Goal: Task Accomplishment & Management: Complete application form

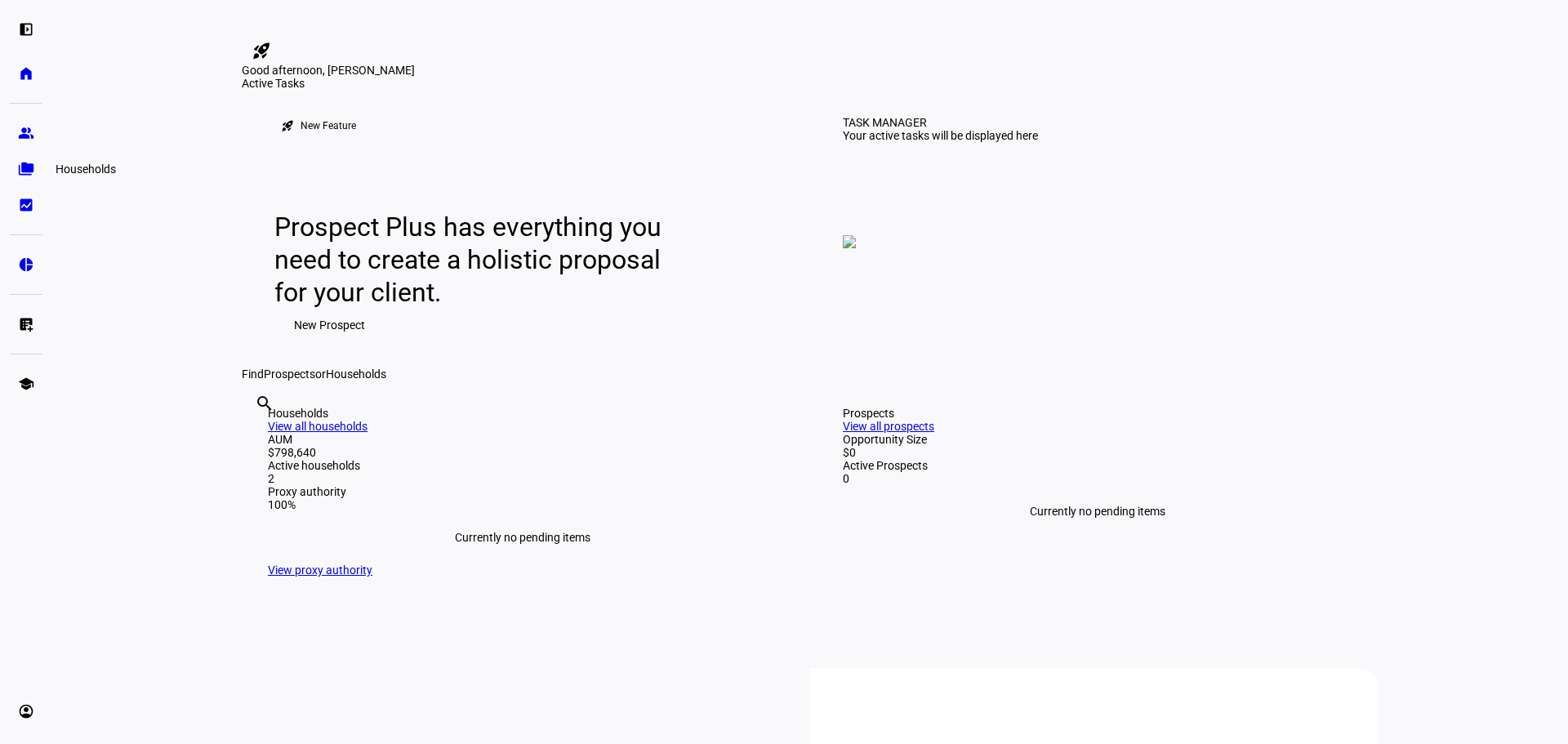
click at [17, 159] on link "folder_copy Households" at bounding box center [26, 168] width 33 height 33
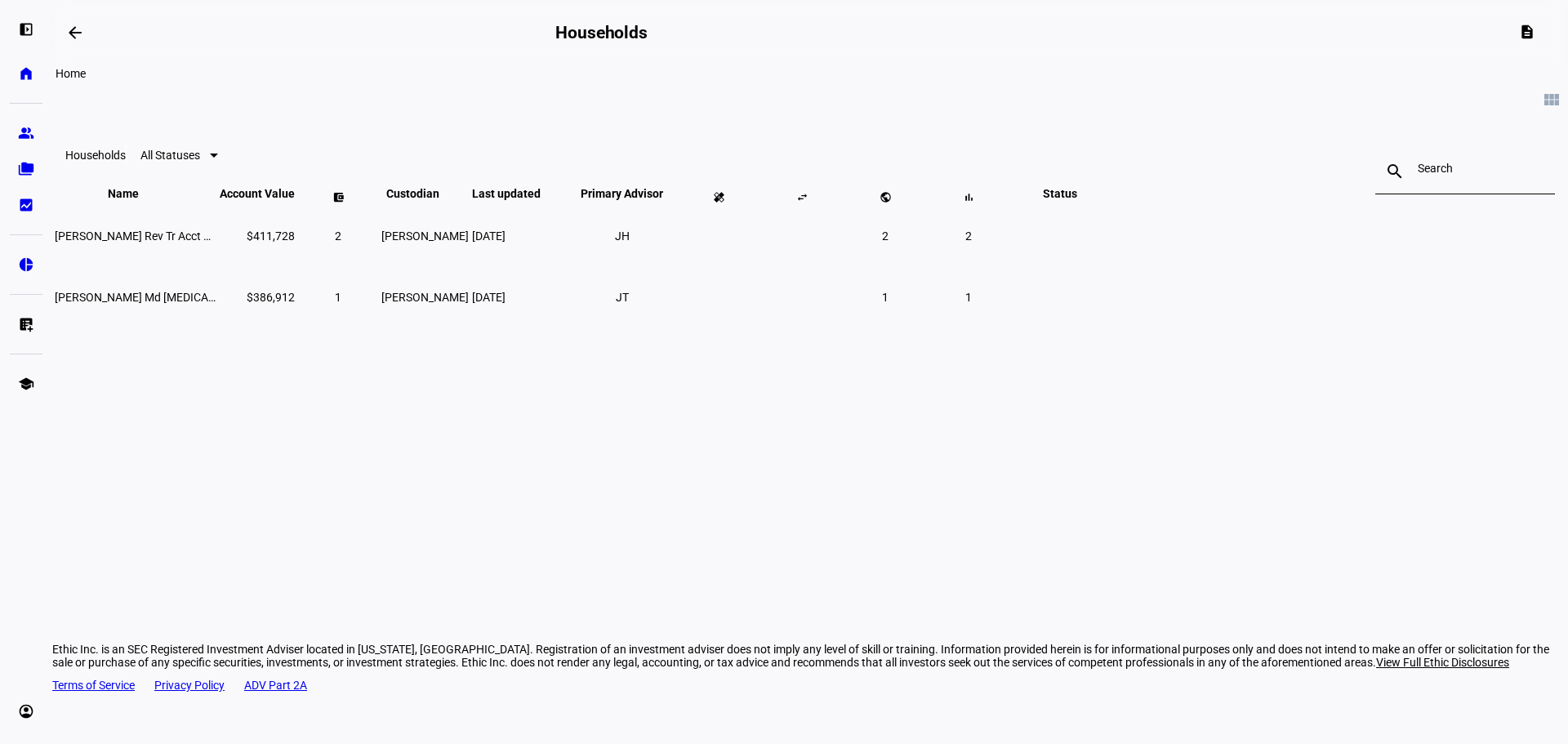
click at [31, 81] on link "home Home" at bounding box center [26, 73] width 33 height 33
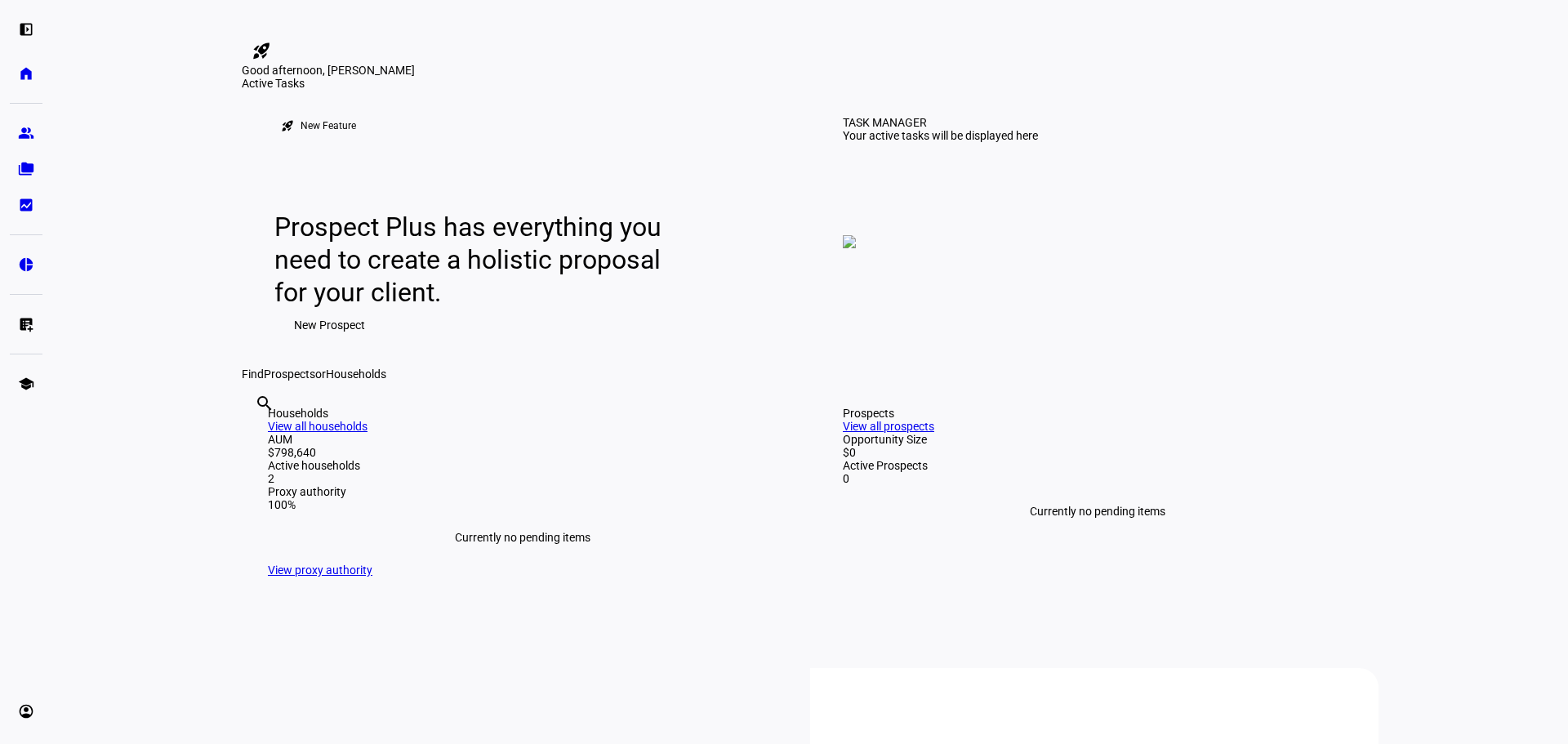
click at [359, 341] on span "New Prospect" at bounding box center [330, 324] width 71 height 33
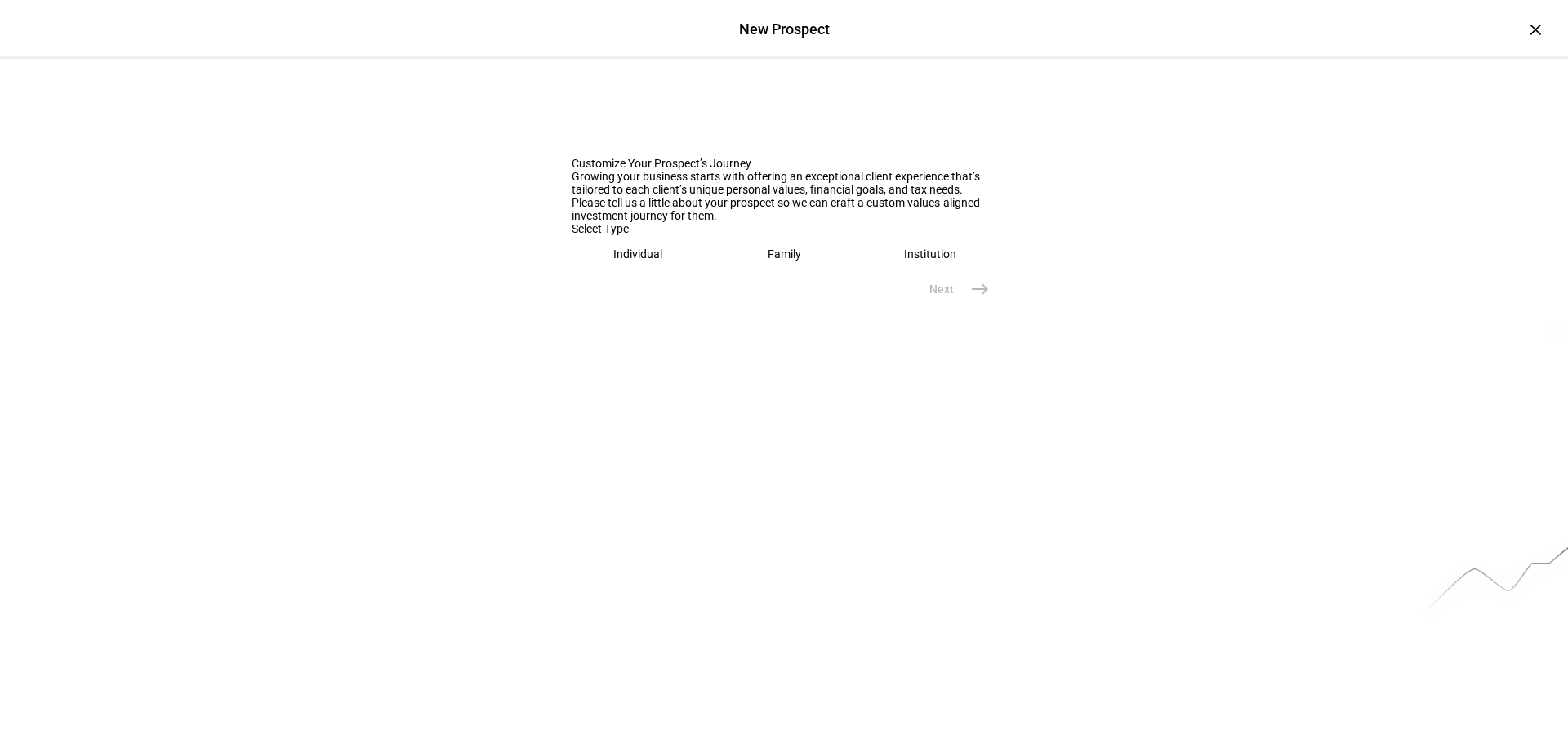
click at [617, 261] on div "Individual" at bounding box center [637, 254] width 49 height 13
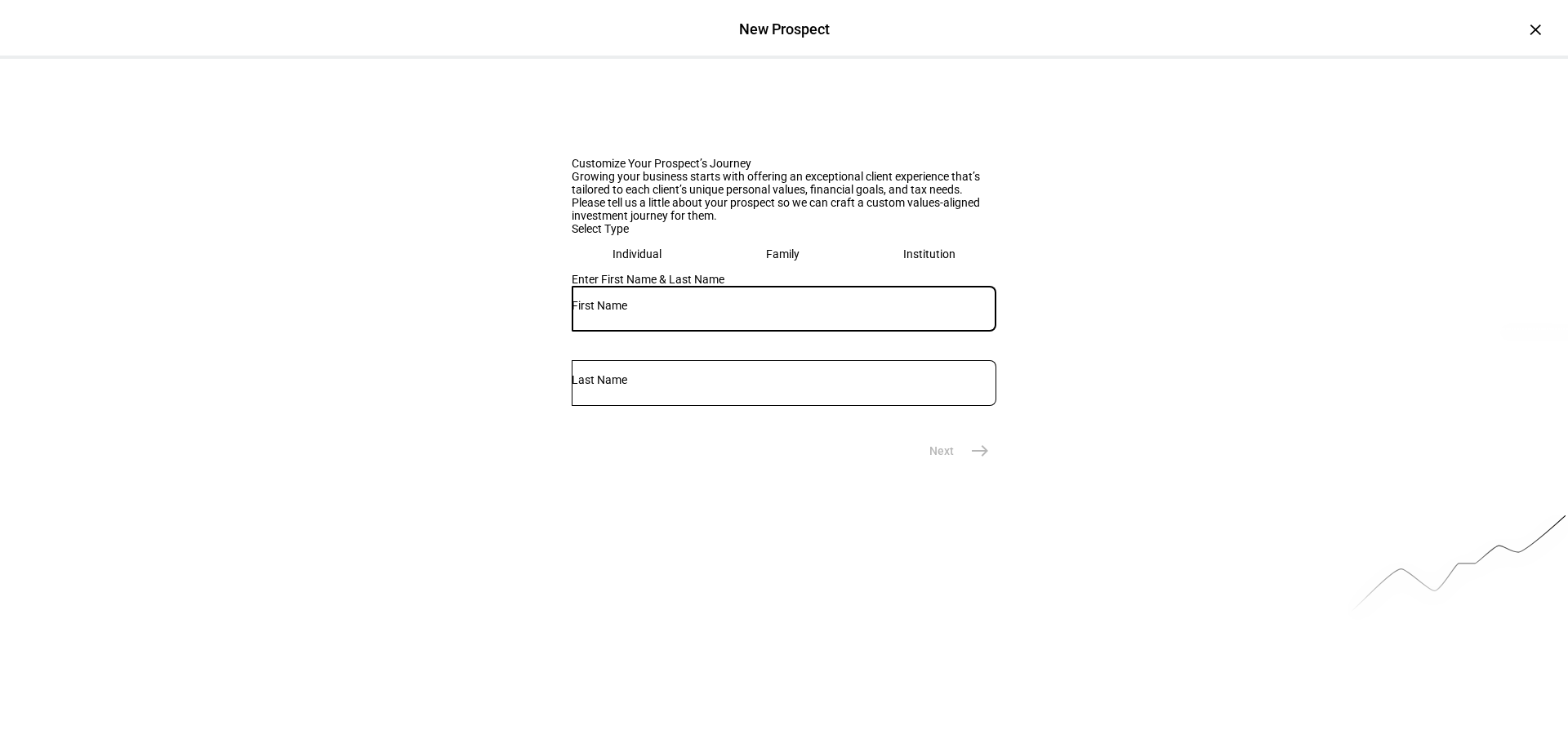
click at [624, 312] on input "text" at bounding box center [784, 305] width 424 height 13
click at [744, 272] on eth-mega-radio-button "Family" at bounding box center [783, 254] width 134 height 38
click at [657, 312] on input "text" at bounding box center [784, 305] width 424 height 13
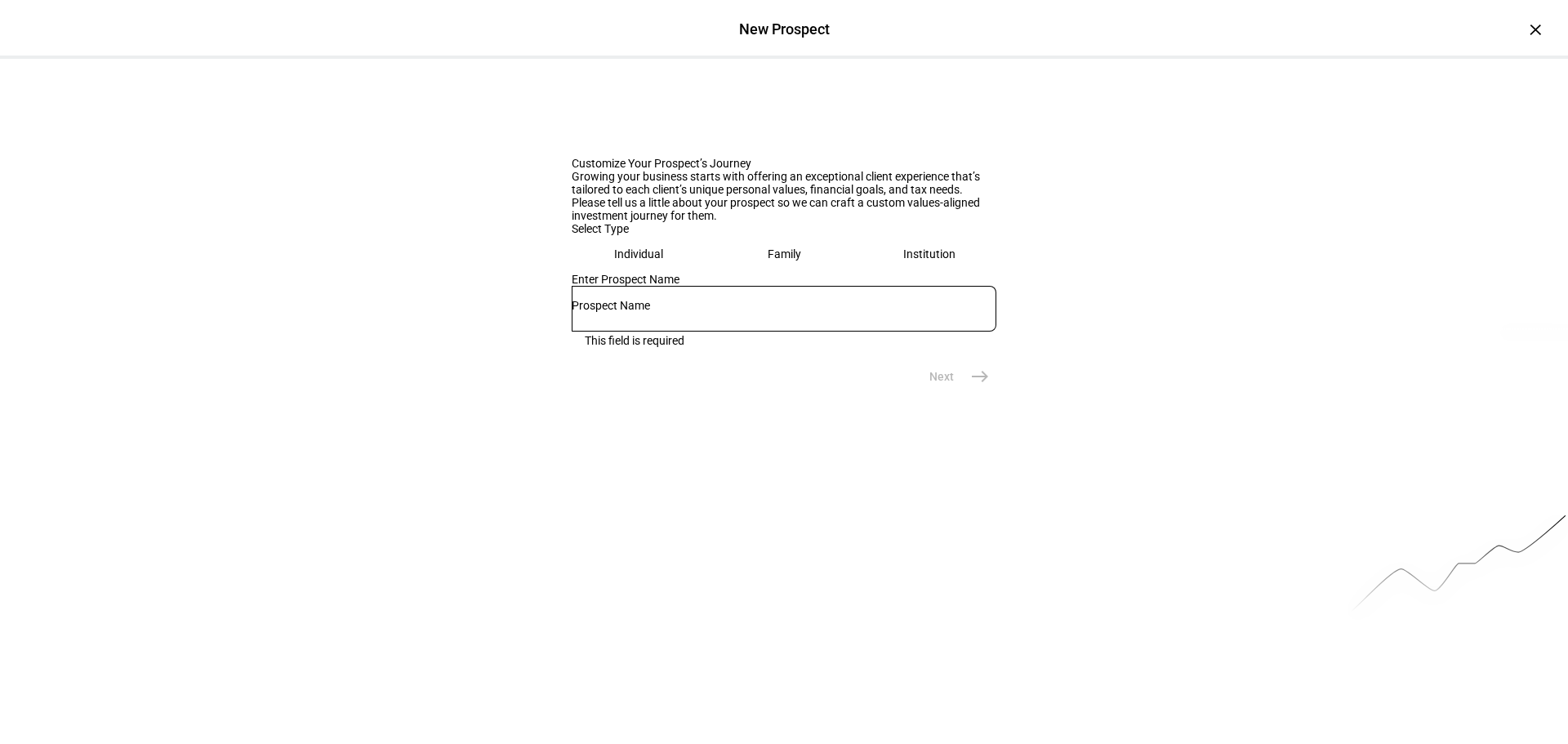
click at [904, 272] on eth-mega-radio-button "Institution" at bounding box center [929, 254] width 134 height 38
click at [615, 261] on div "Individual" at bounding box center [638, 254] width 49 height 13
click at [625, 312] on input "text" at bounding box center [784, 305] width 424 height 13
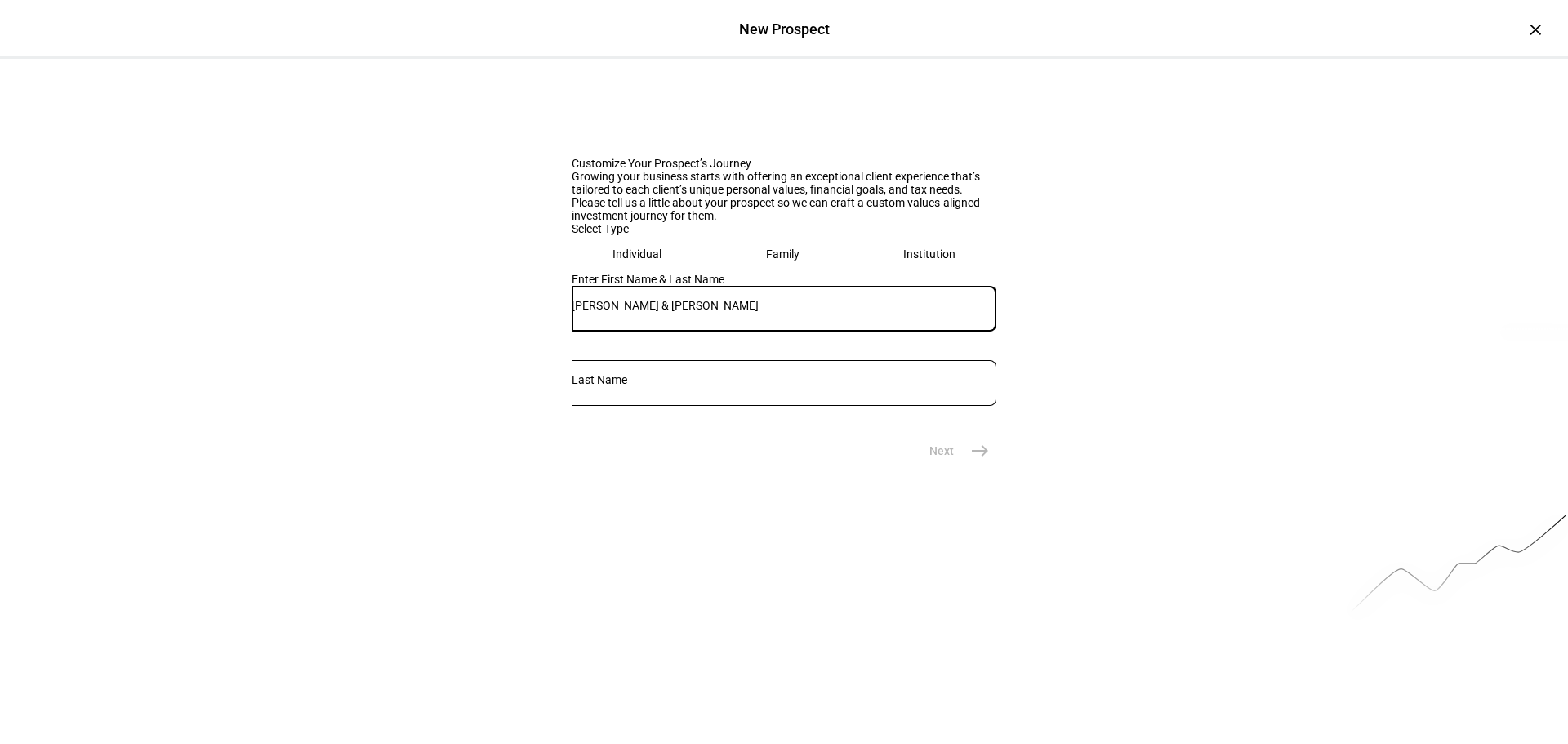
type input "[PERSON_NAME] & [PERSON_NAME]"
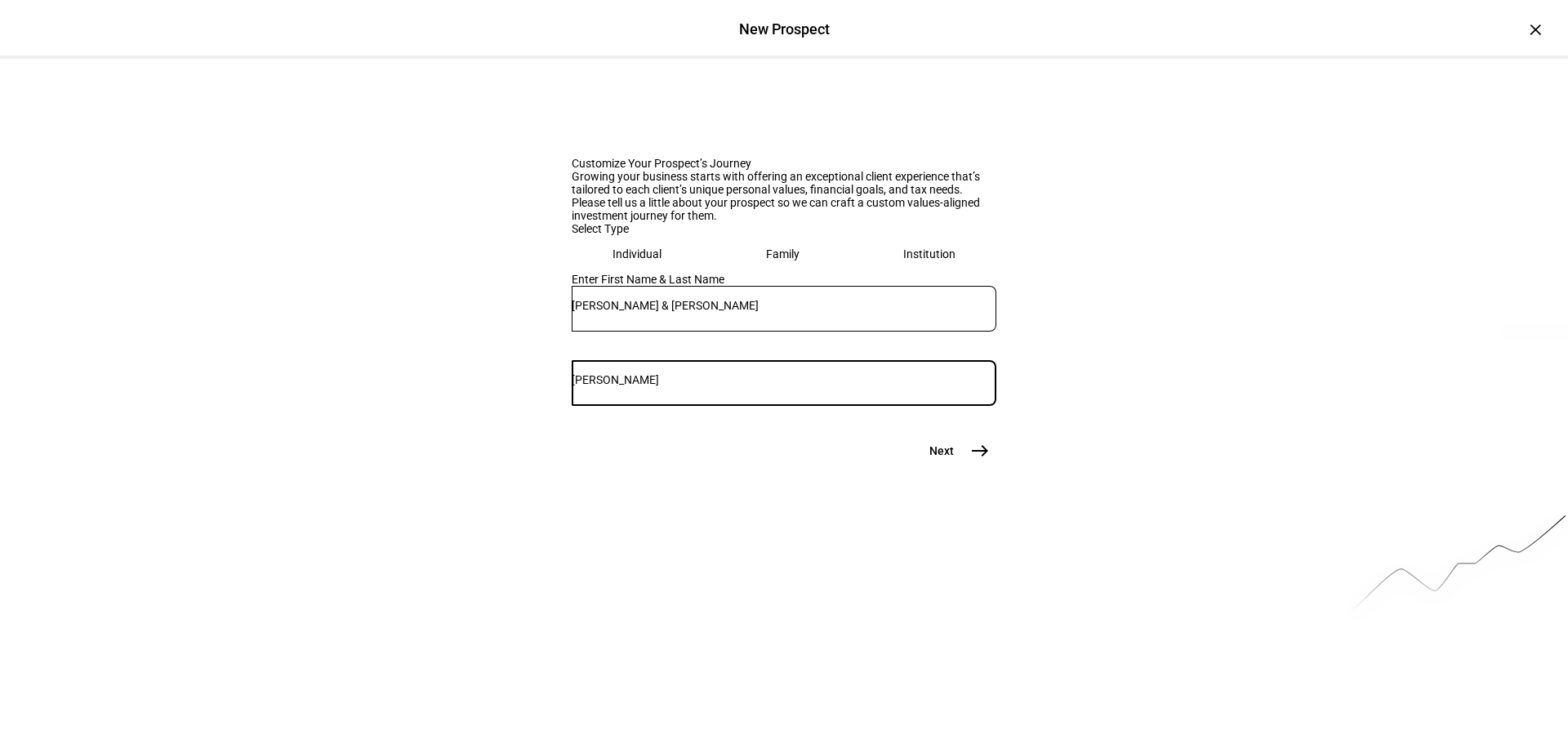
type input "[PERSON_NAME]"
click at [972, 461] on mat-icon "east" at bounding box center [980, 451] width 20 height 20
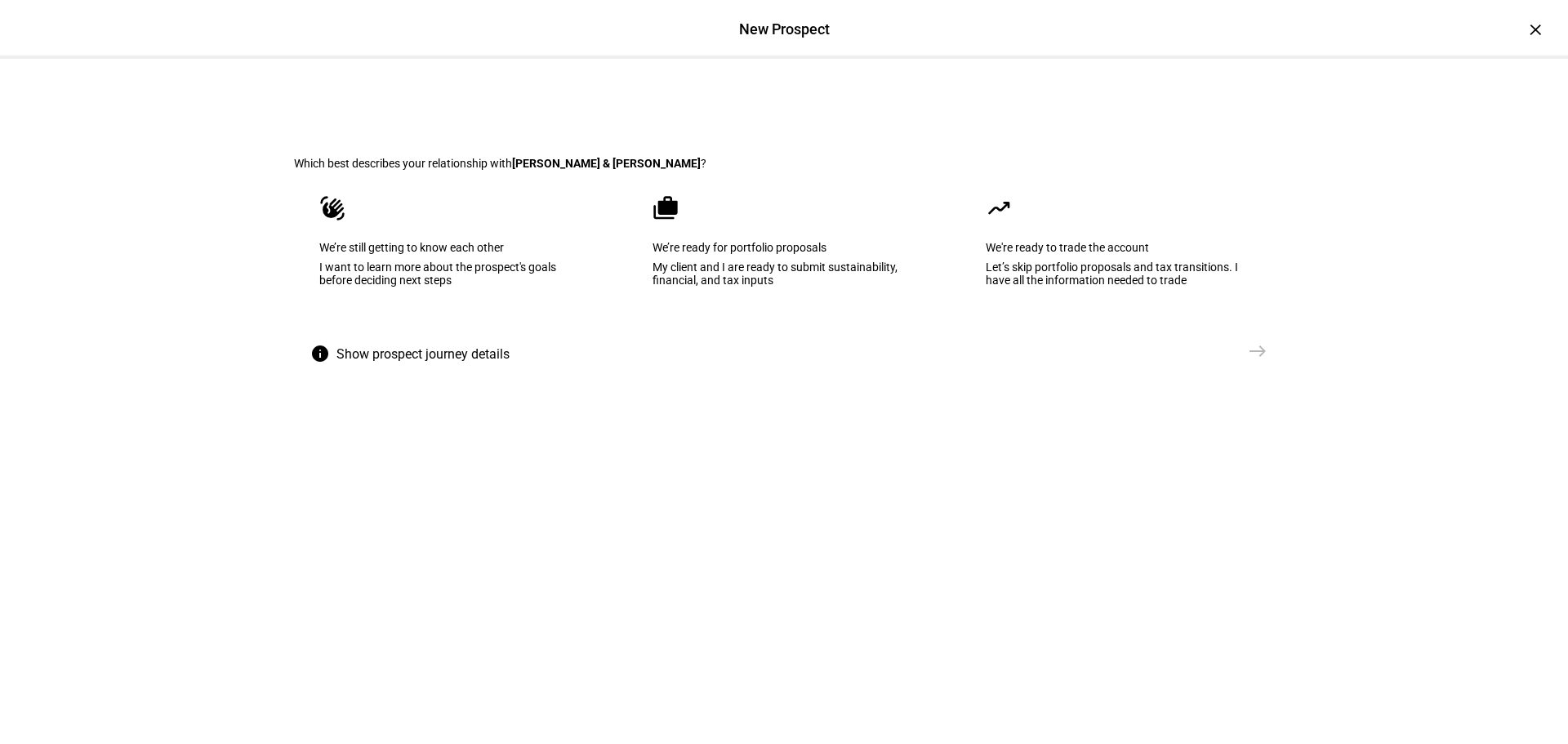
click at [814, 286] on div "My client and I are ready to submit sustainability, financial, and tax inputs" at bounding box center [783, 273] width 263 height 26
click at [1250, 361] on mat-icon "east" at bounding box center [1258, 351] width 20 height 20
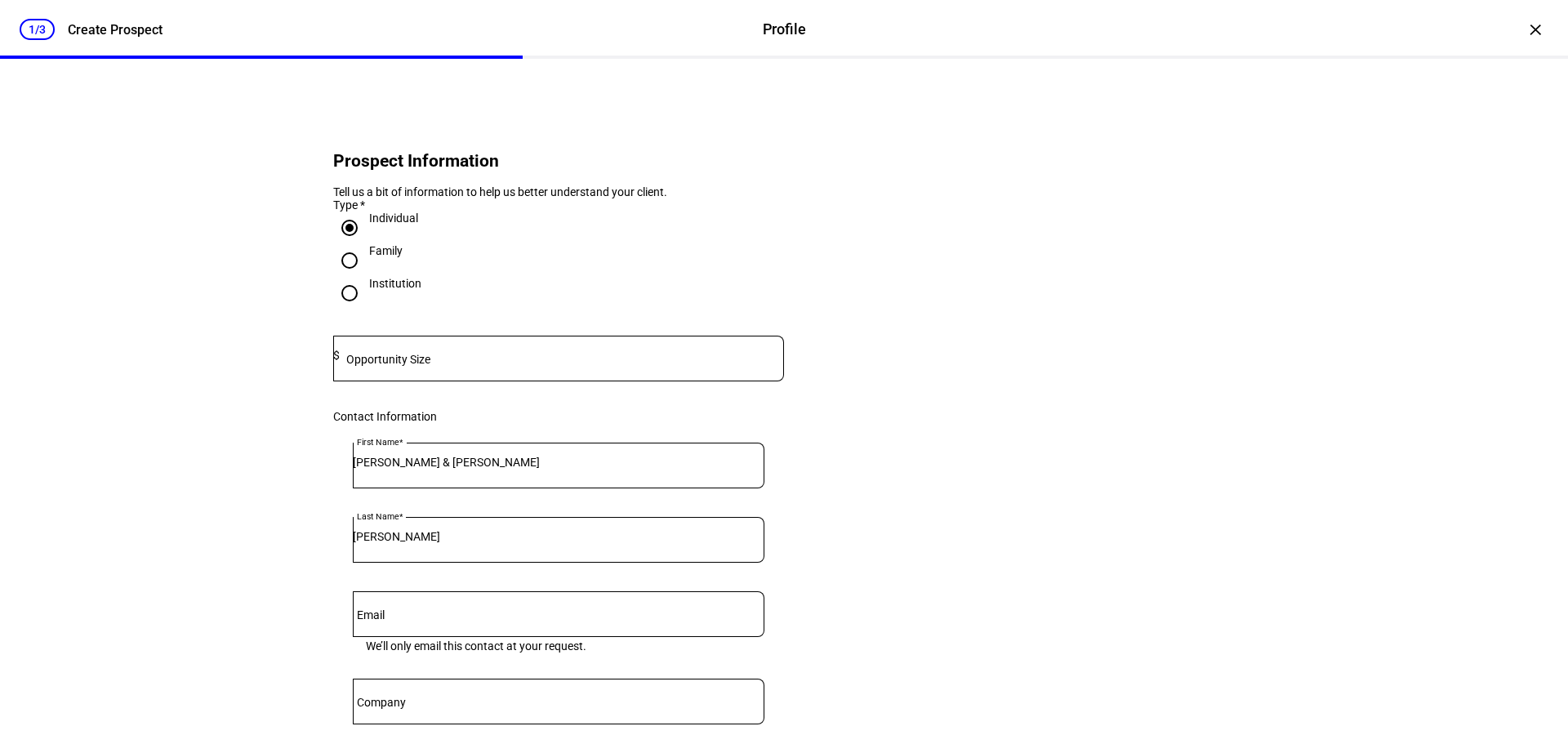
click at [443, 362] on input at bounding box center [562, 355] width 444 height 13
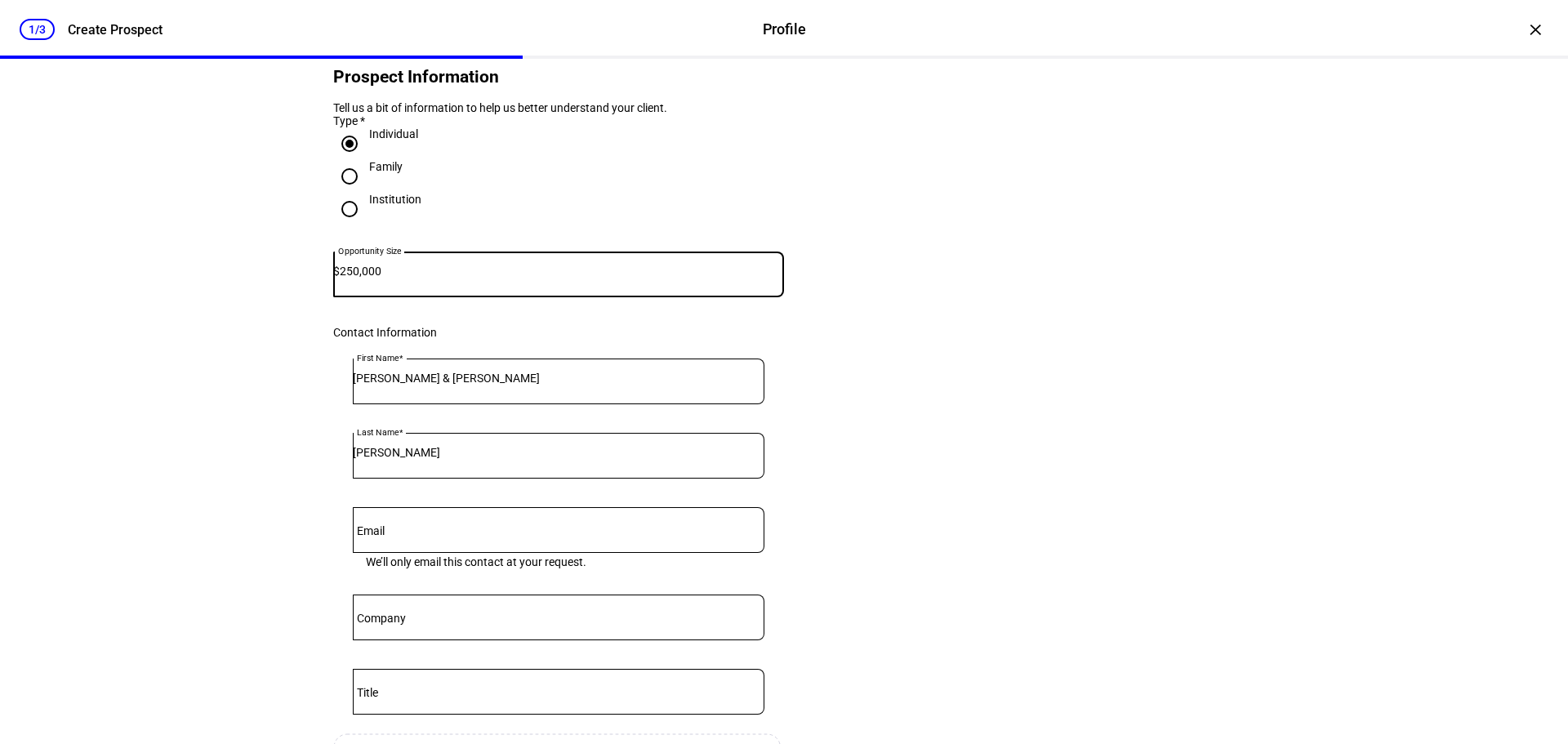
scroll to position [81, 0]
type input "250,000"
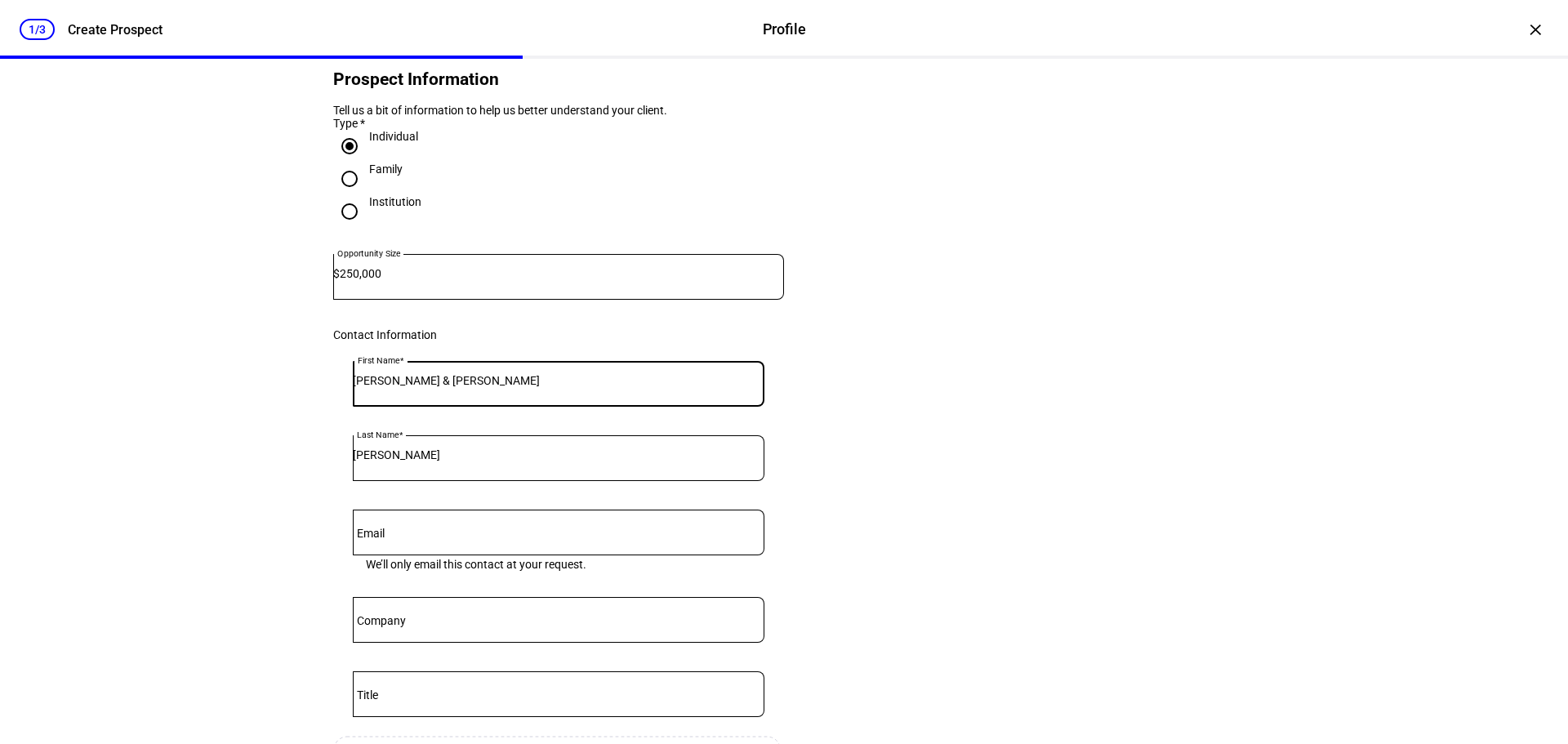
click at [400, 387] on input "[PERSON_NAME] & [PERSON_NAME]" at bounding box center [558, 379] width 411 height 13
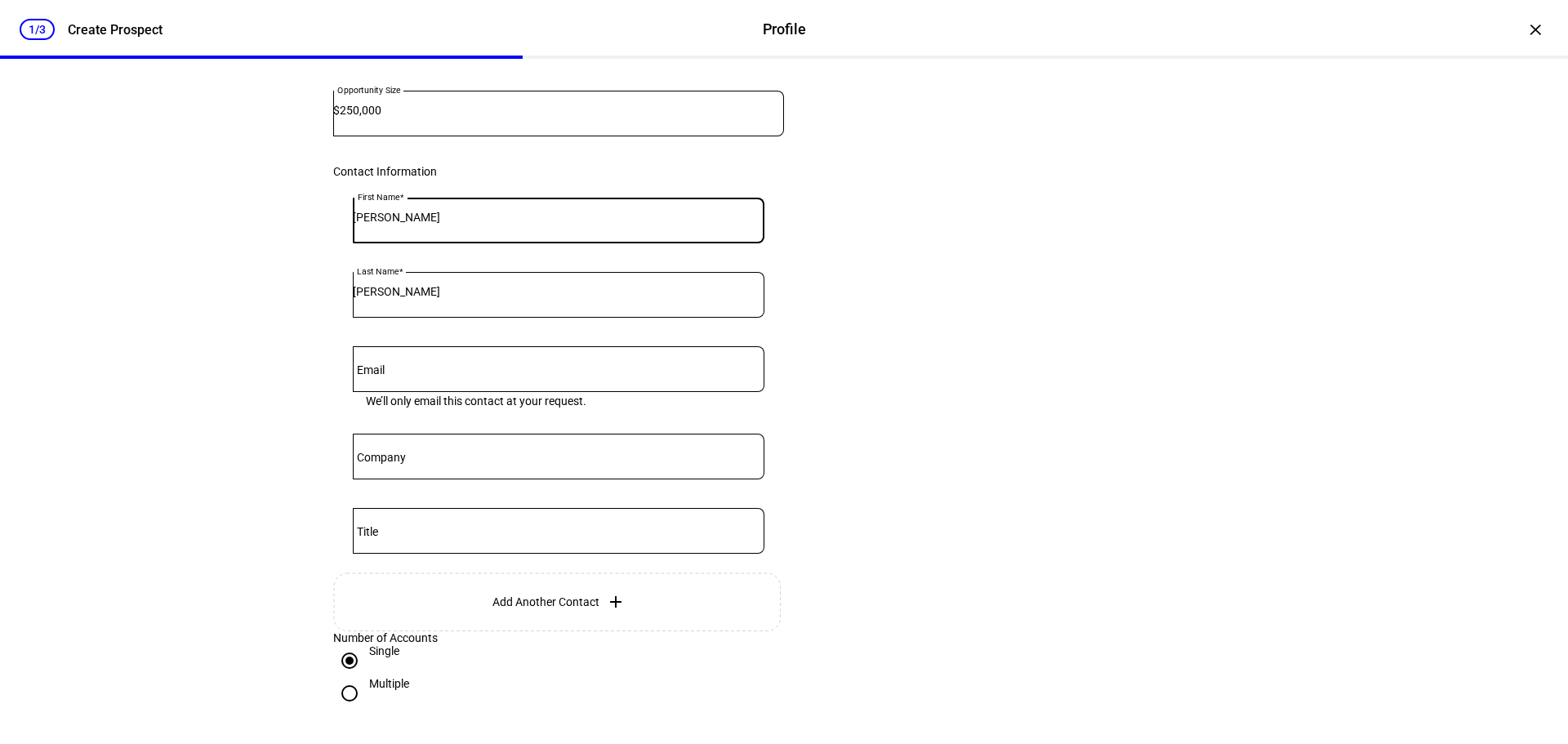
type input "[PERSON_NAME]"
click at [403, 383] on div at bounding box center [558, 369] width 411 height 46
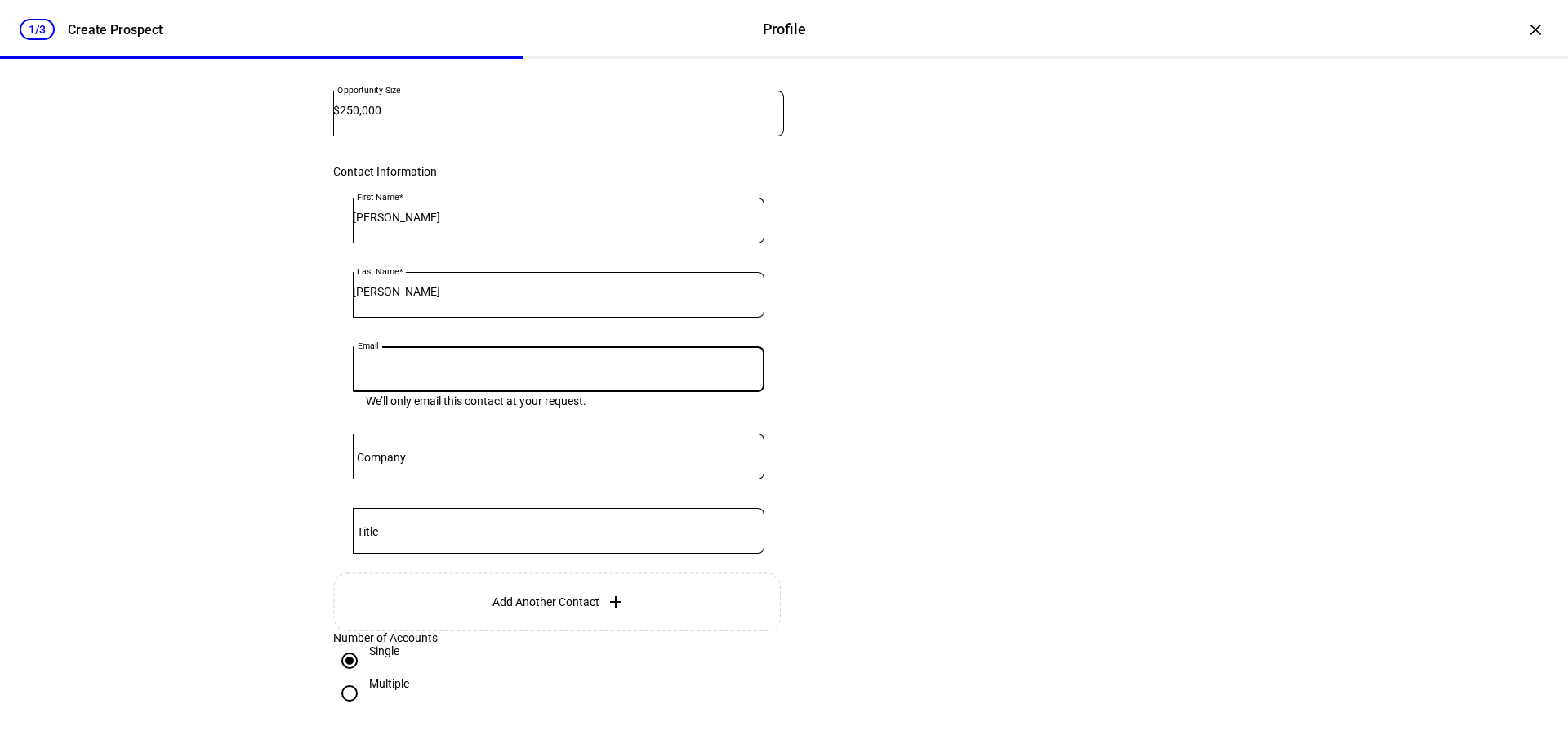
click at [517, 608] on span "Add Another Contact" at bounding box center [546, 601] width 107 height 13
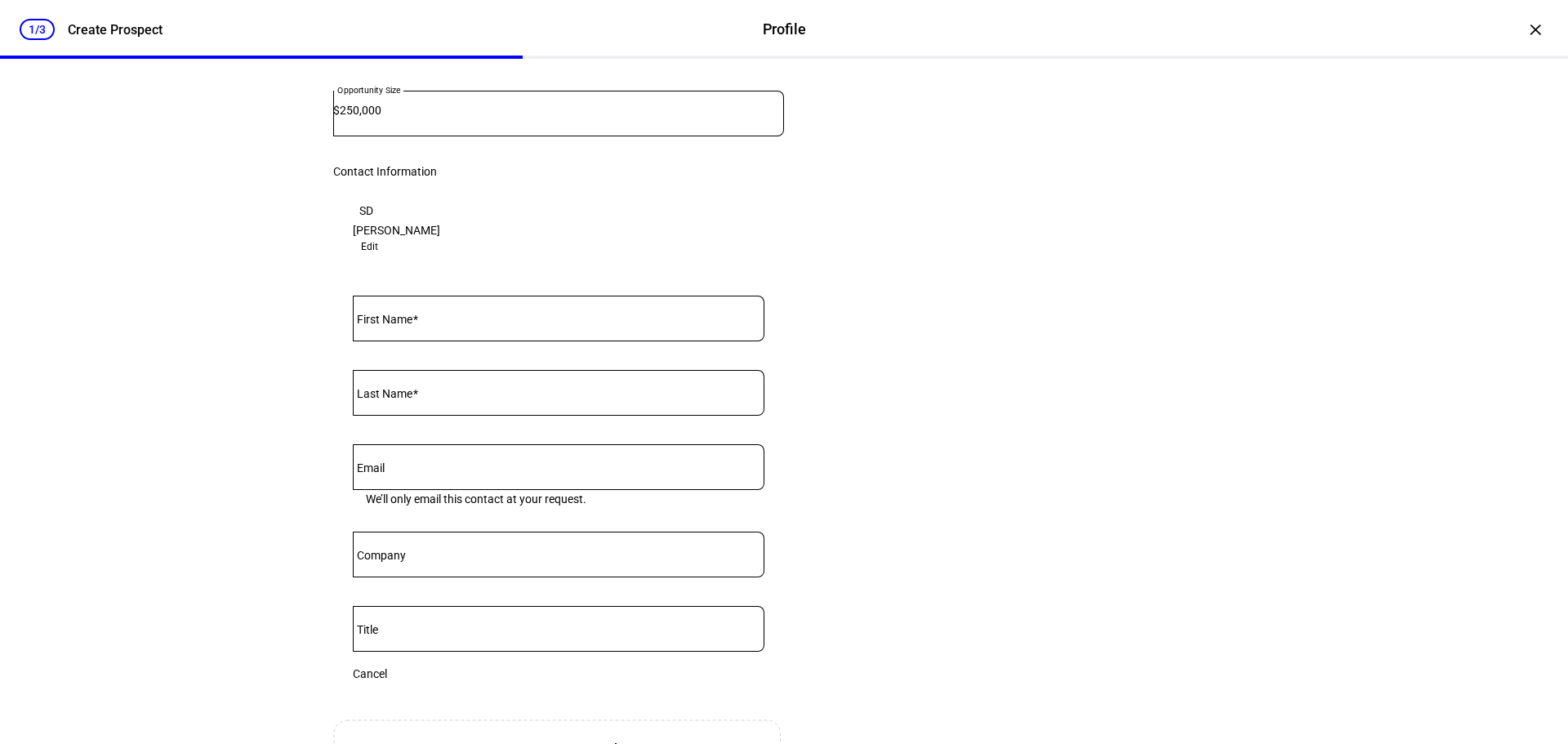
click at [415, 320] on div at bounding box center [558, 318] width 411 height 46
type input "[PERSON_NAME]"
click at [1051, 522] on eth-form-card "Prospect Information Tell us a bit of information to help us better understand …" at bounding box center [784, 374] width 980 height 1042
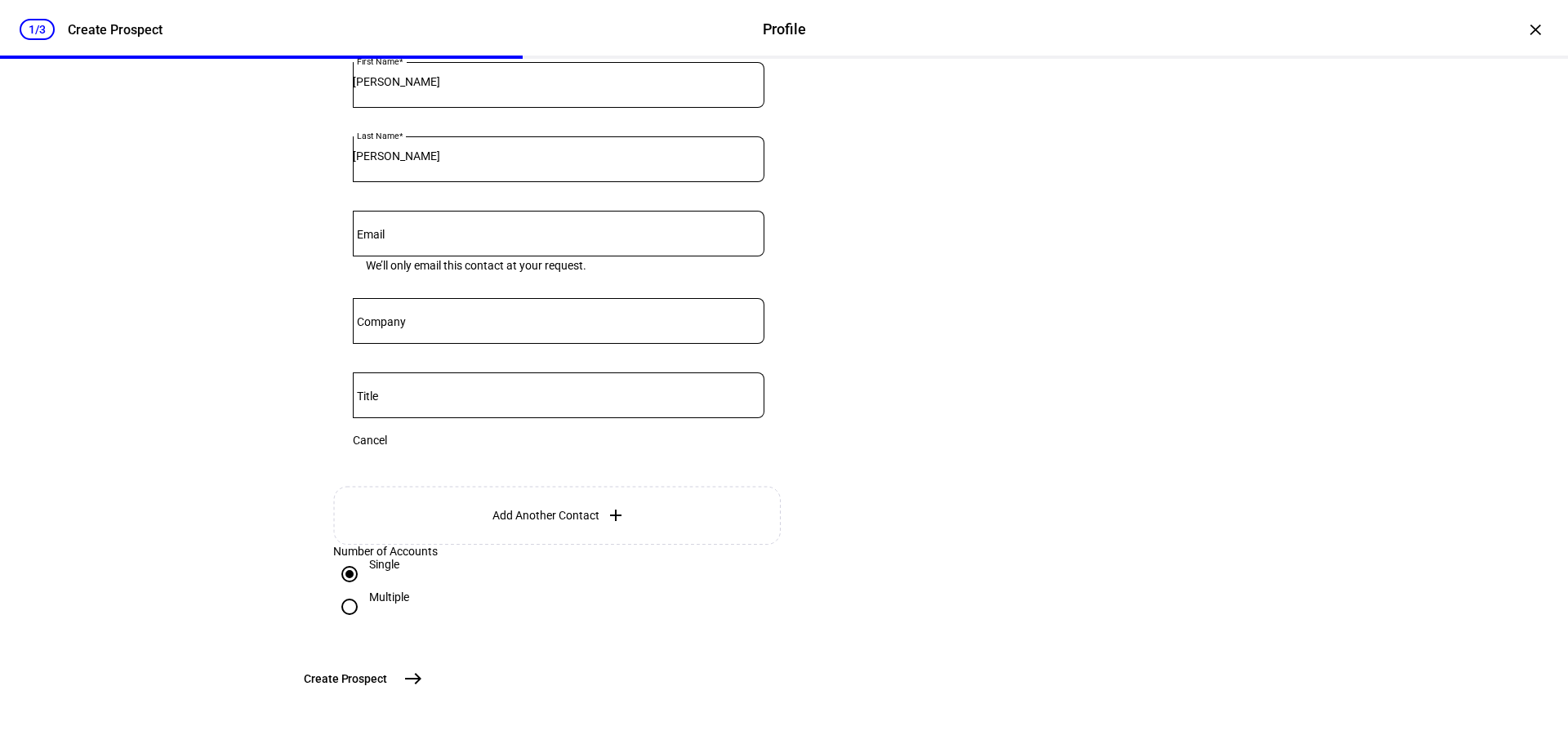
scroll to position [572, 0]
click at [429, 693] on button "Create [GEOGRAPHIC_DATA]" at bounding box center [362, 678] width 136 height 33
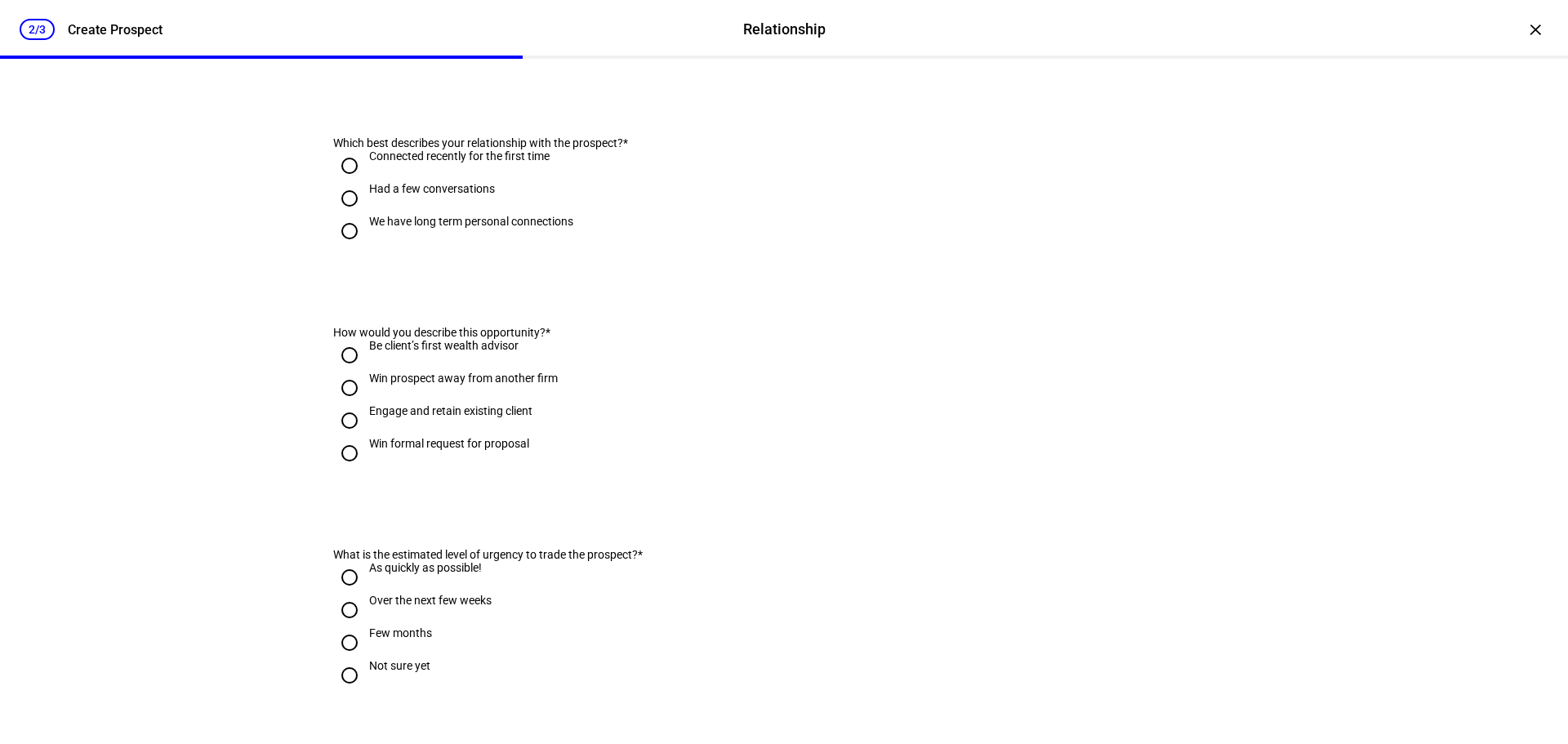
scroll to position [0, 0]
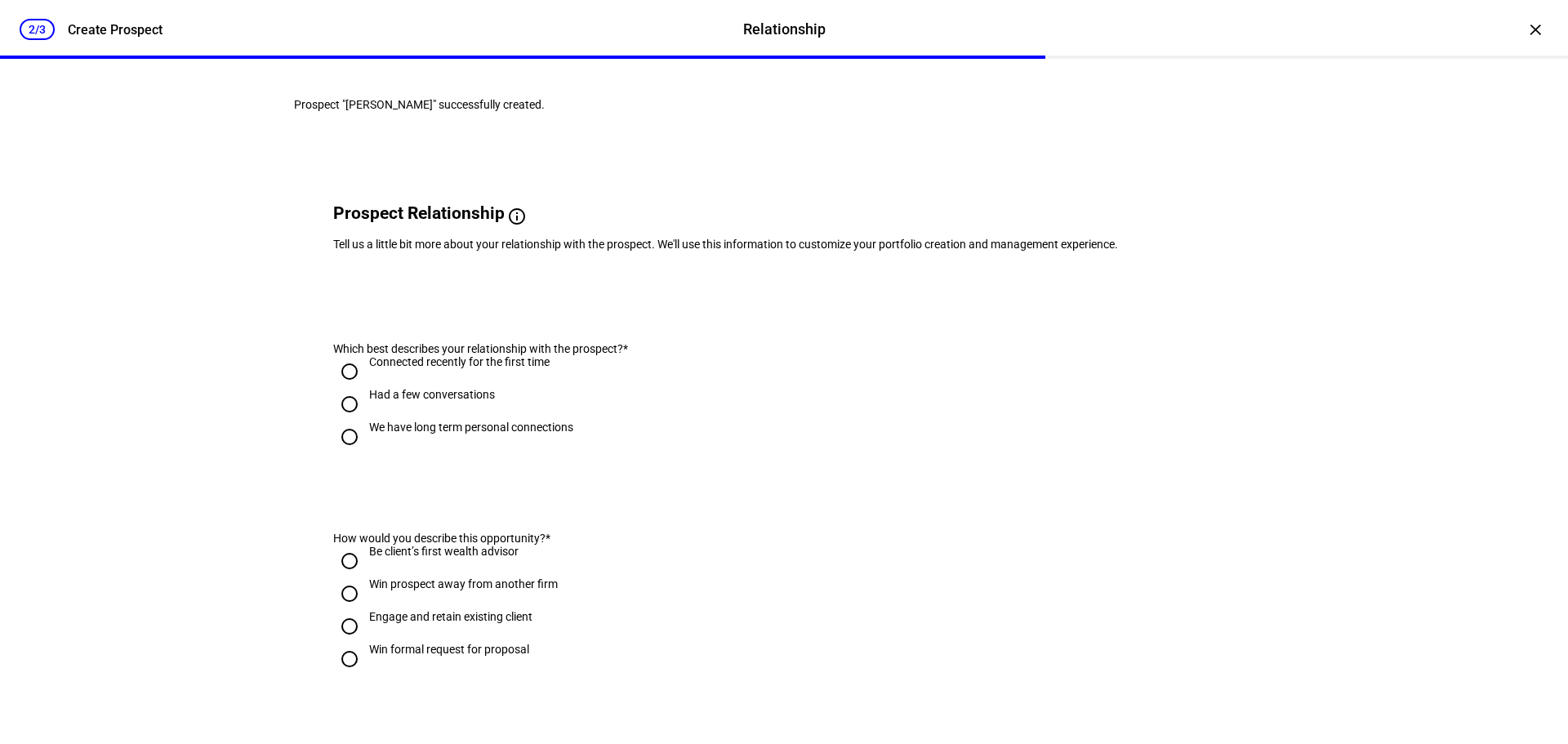
click at [349, 420] on input "Had a few conversations" at bounding box center [349, 403] width 33 height 33
radio input "true"
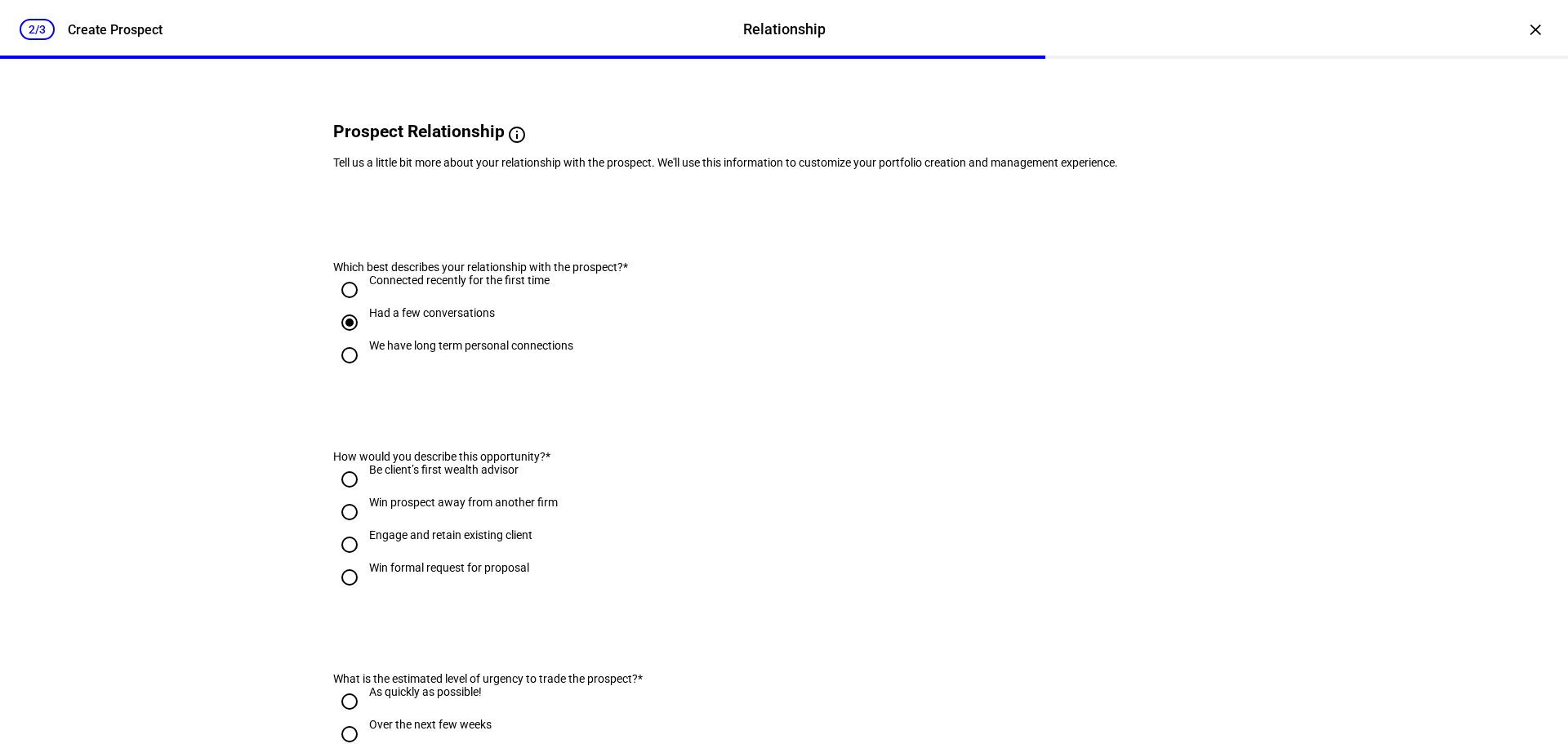
click at [337, 561] on input "Engage and retain existing client" at bounding box center [349, 544] width 33 height 33
radio input "true"
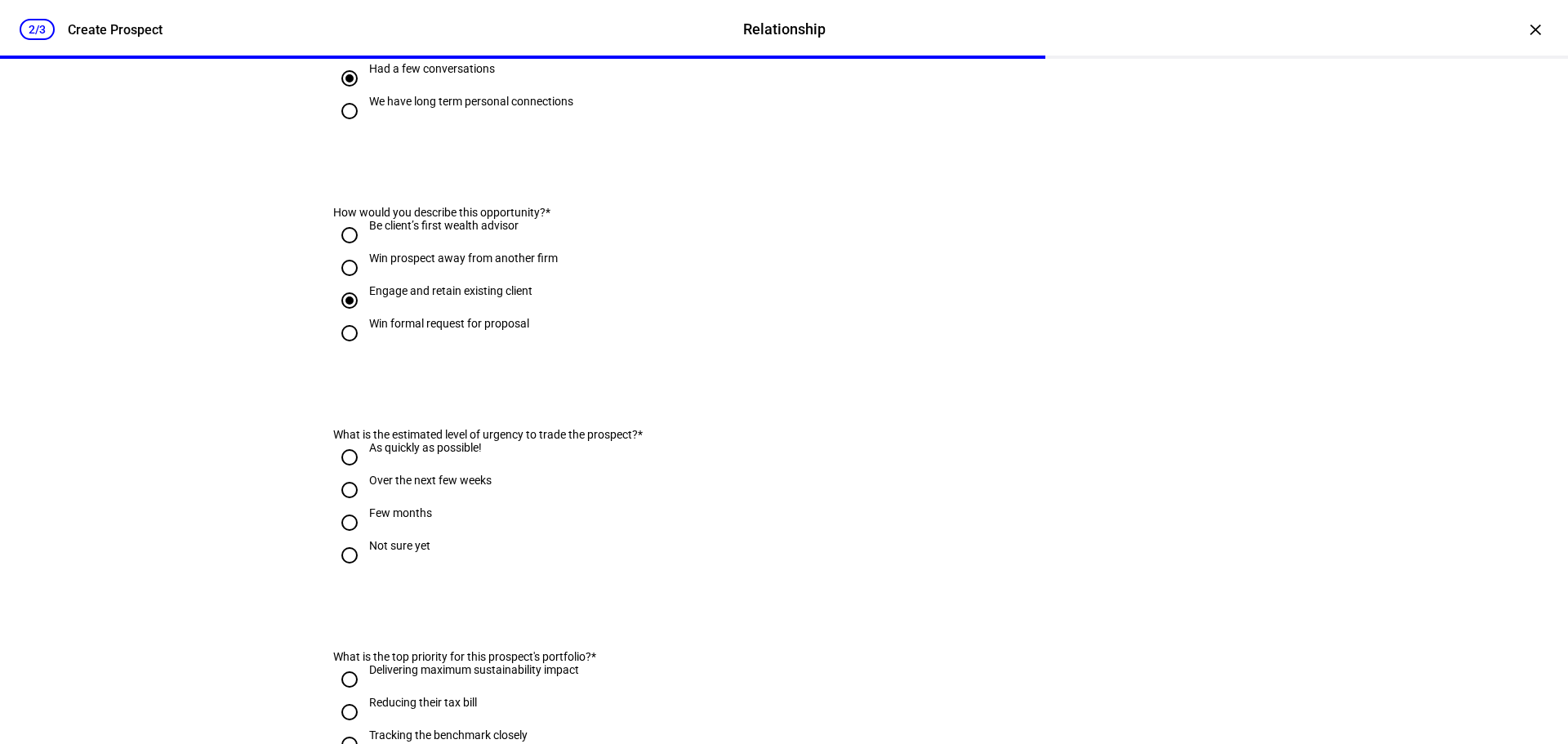
scroll to position [327, 0]
click at [436, 485] on div "Over the next few weeks" at bounding box center [430, 478] width 123 height 13
click at [366, 505] on input "Over the next few weeks" at bounding box center [349, 488] width 33 height 33
radio input "true"
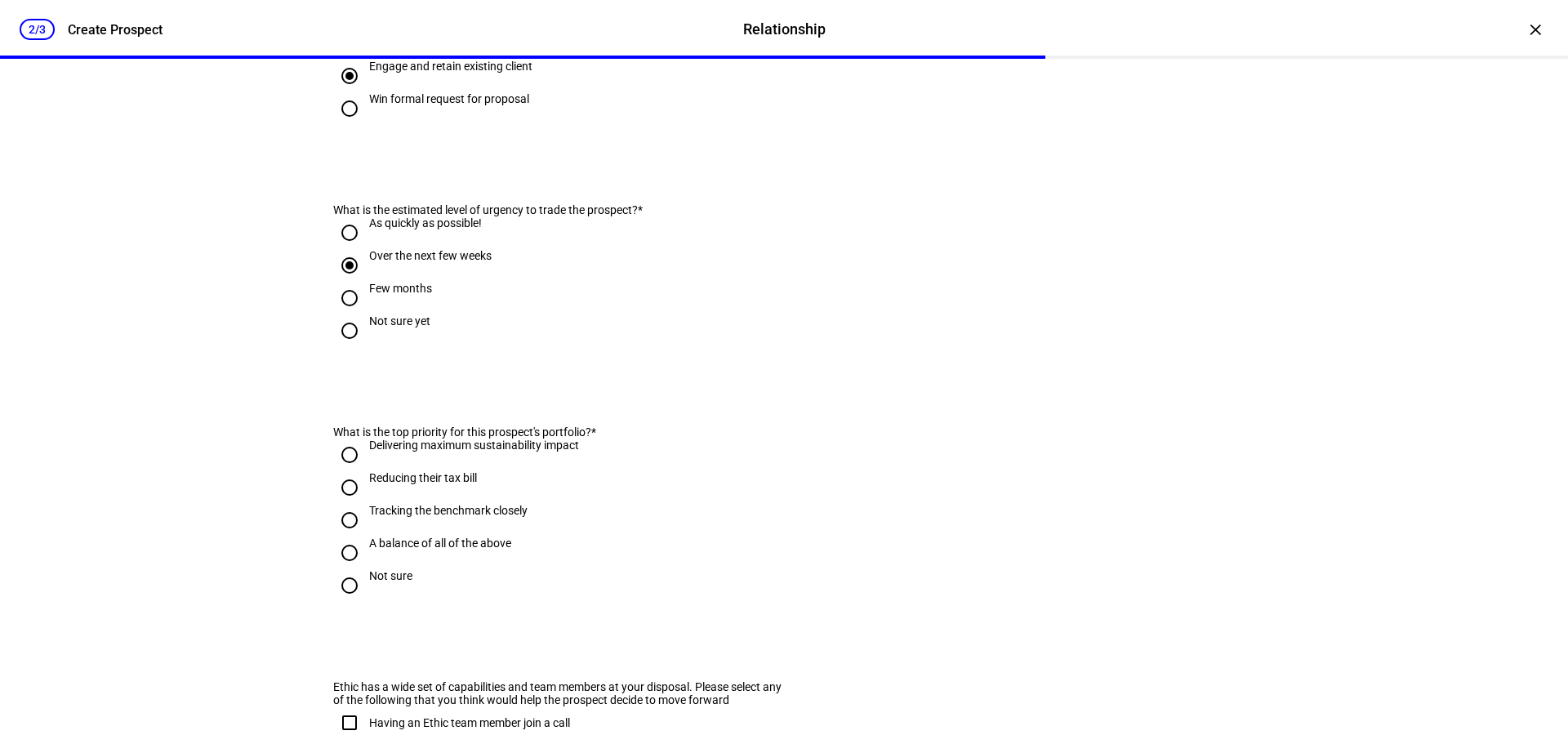
scroll to position [572, 0]
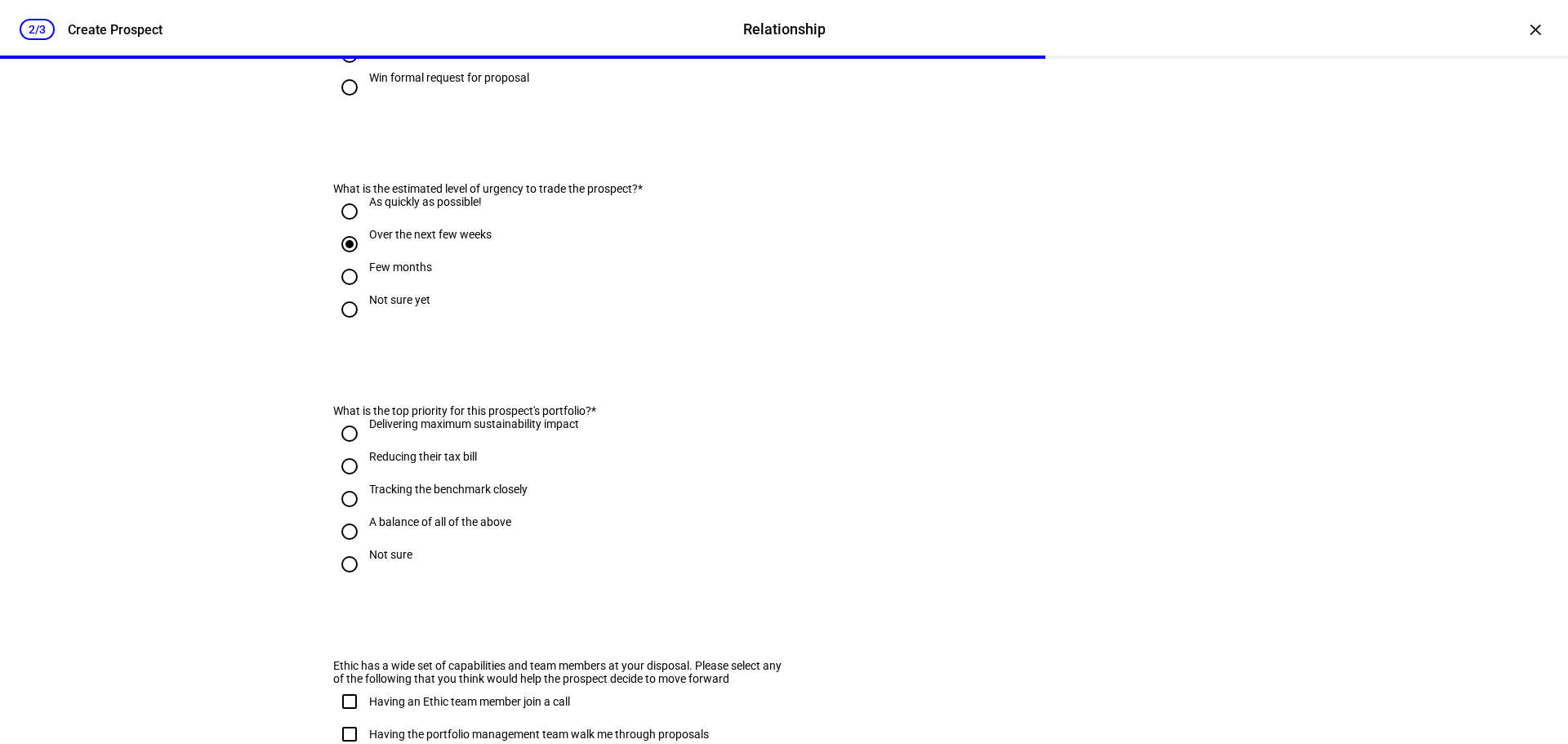
click at [399, 561] on div "Not sure" at bounding box center [391, 554] width 44 height 13
click at [366, 581] on input "Not sure" at bounding box center [349, 564] width 33 height 33
radio input "true"
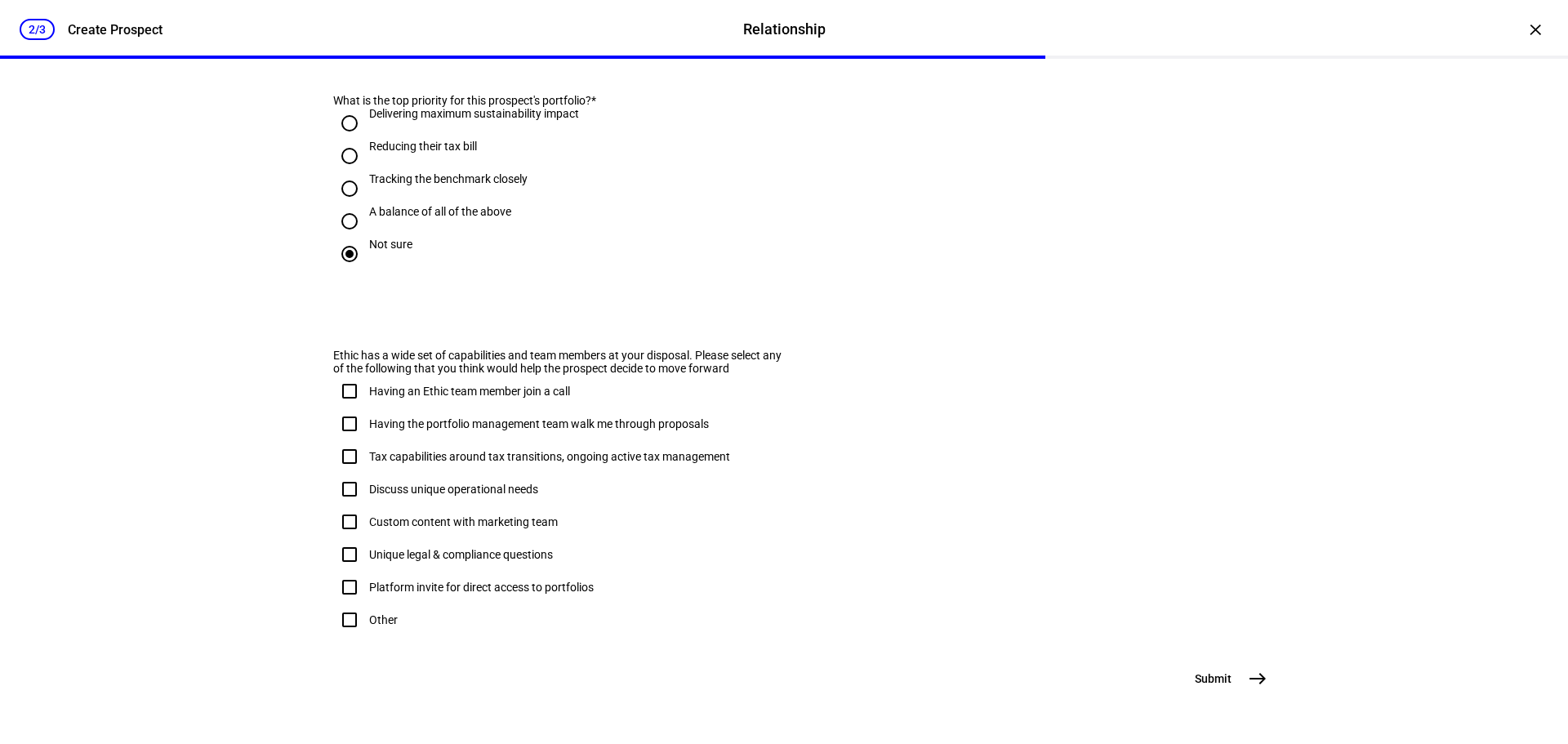
scroll to position [968, 0]
click at [1230, 677] on button "Submit east" at bounding box center [1229, 678] width 89 height 33
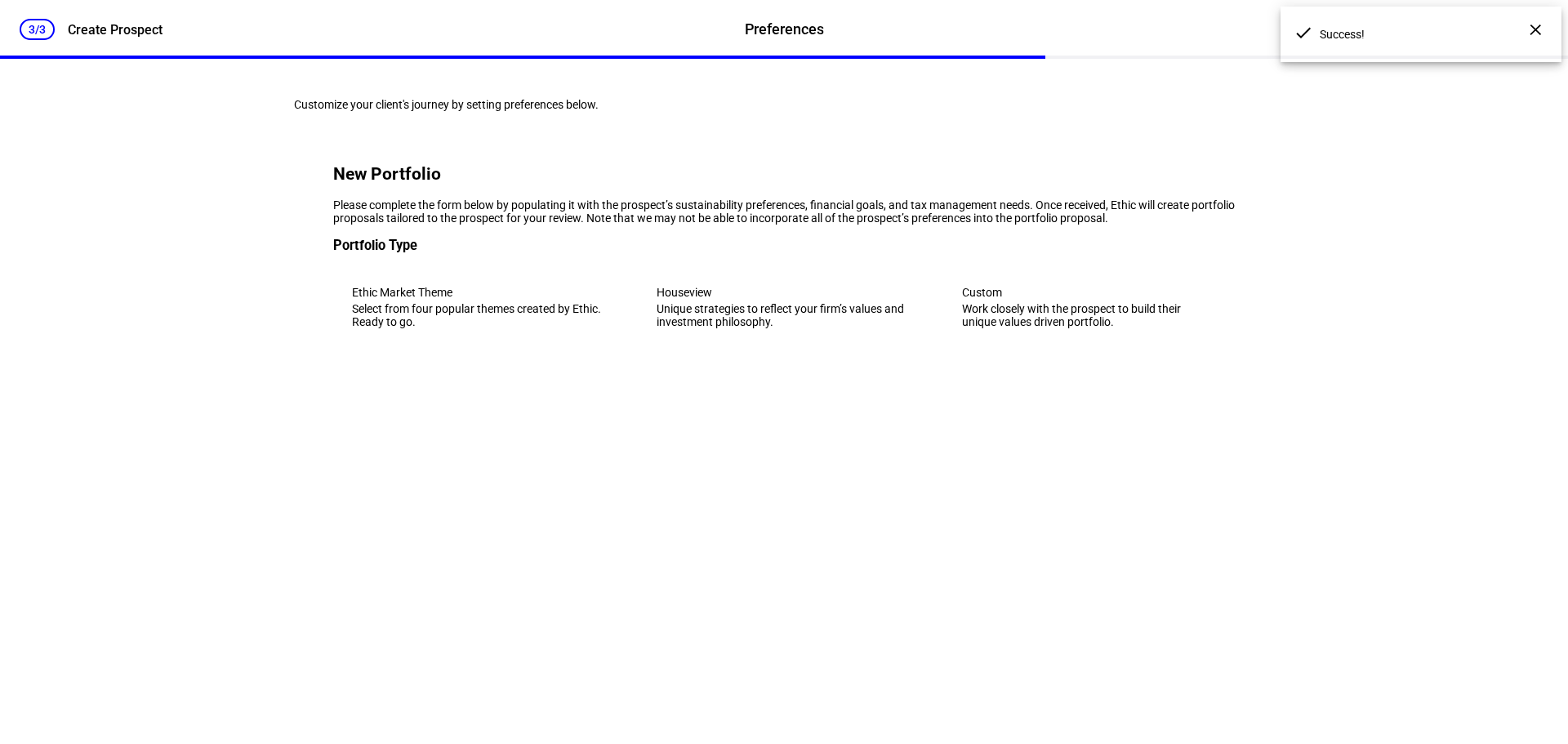
scroll to position [0, 0]
click at [355, 299] on div "Ethic Market Theme" at bounding box center [479, 291] width 254 height 13
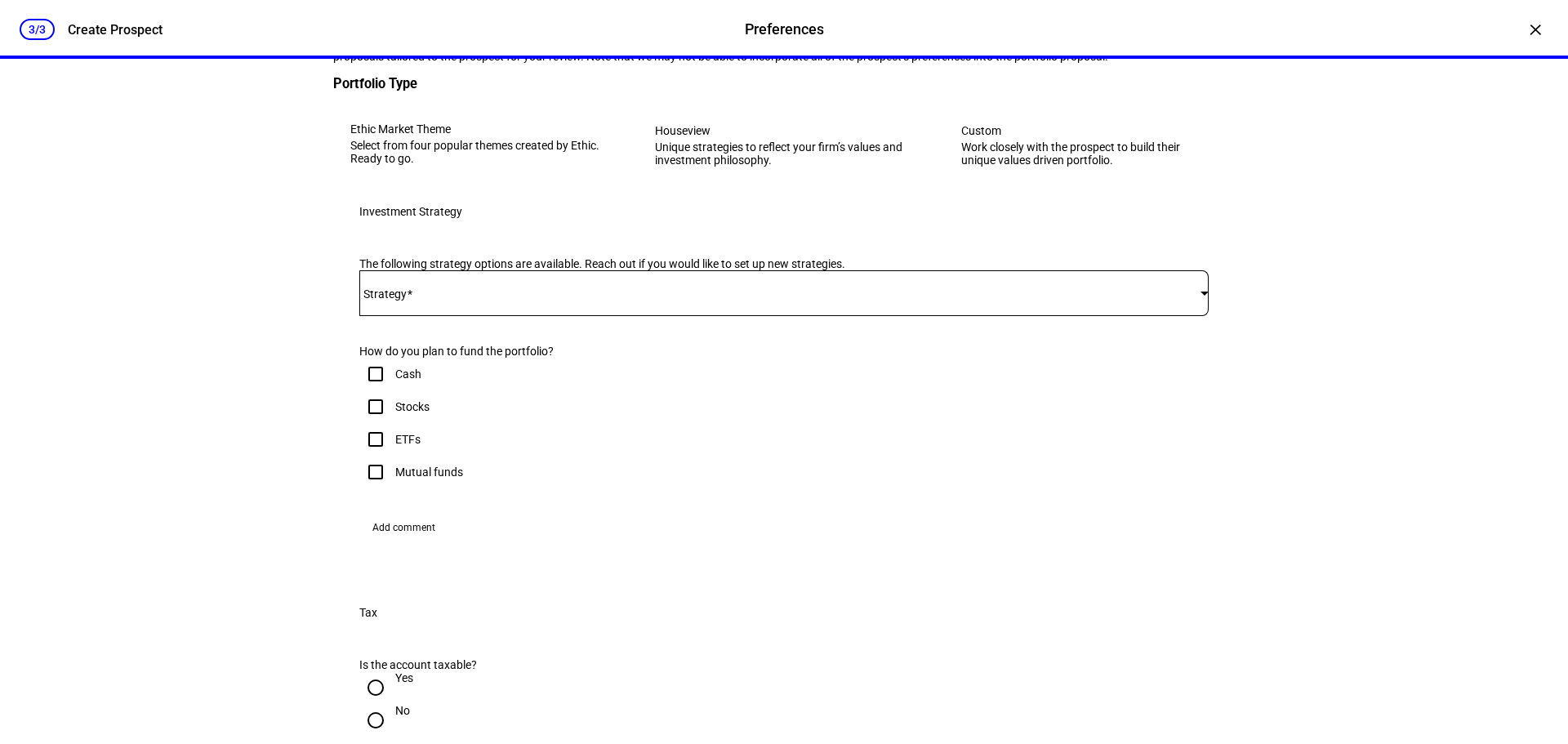
scroll to position [163, 0]
click at [433, 298] on span at bounding box center [780, 291] width 841 height 13
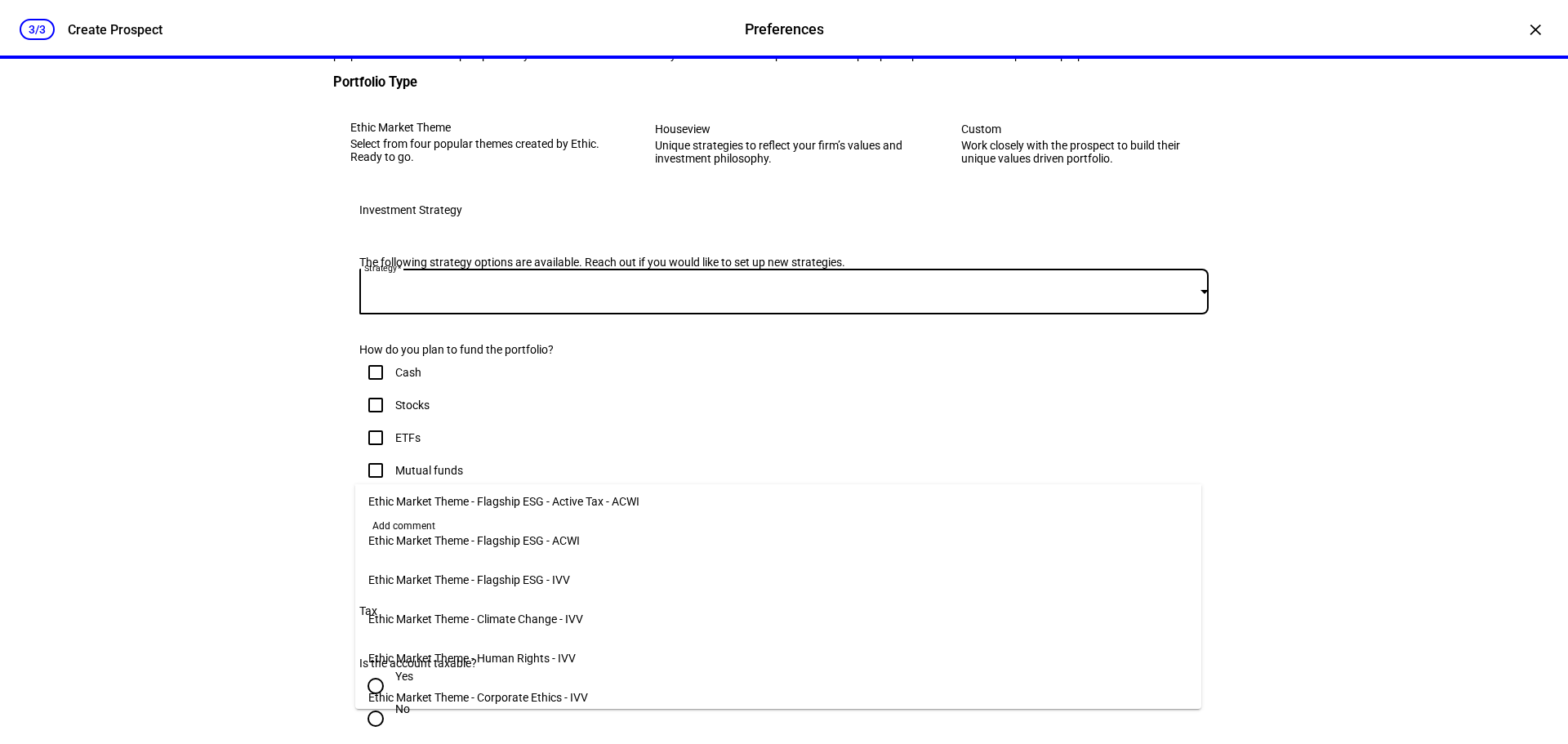
scroll to position [11, 0]
click at [348, 484] on div at bounding box center [784, 372] width 1568 height 744
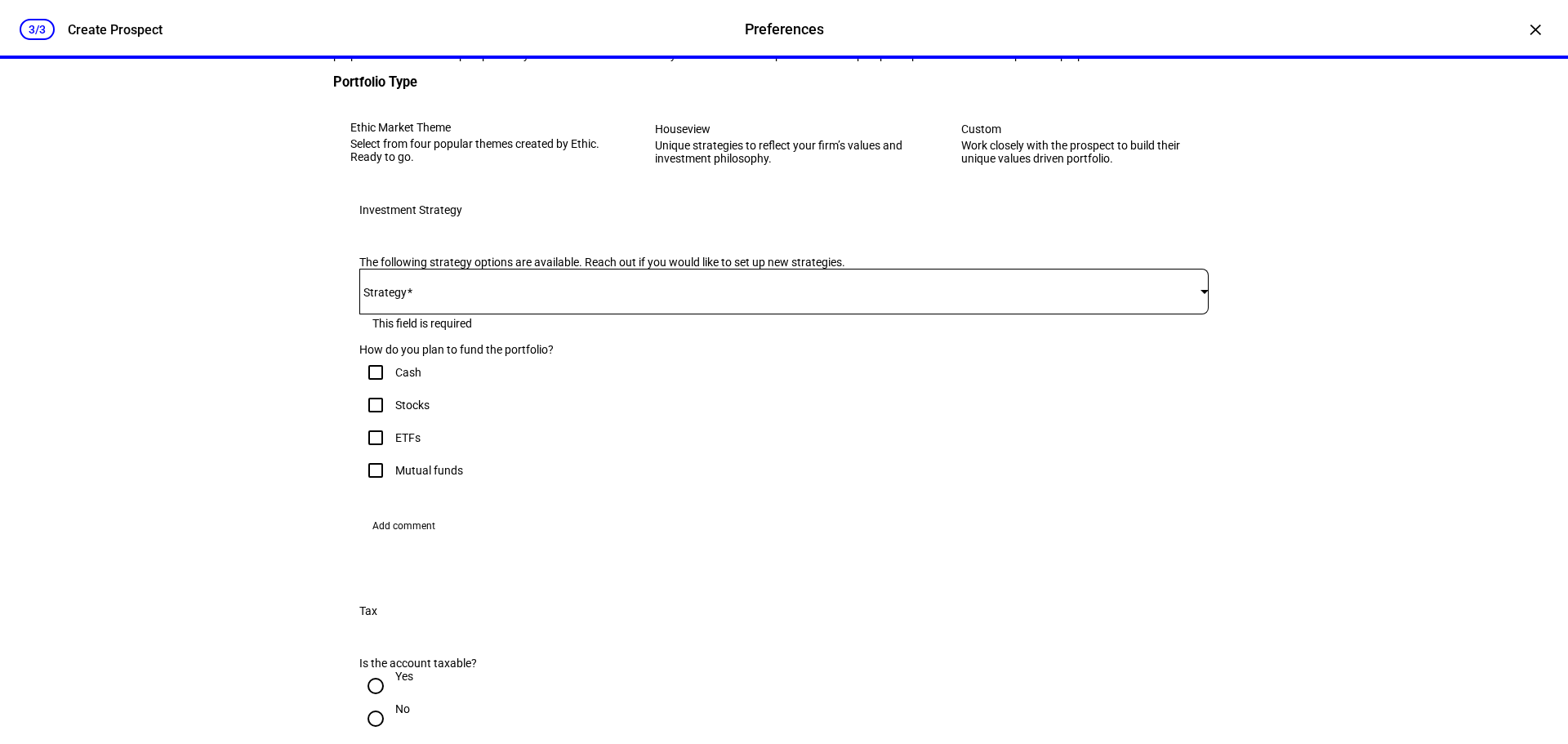
click at [991, 164] on div "Work closely with the prospect to build their unique values driven portfolio." at bounding box center [1088, 152] width 255 height 26
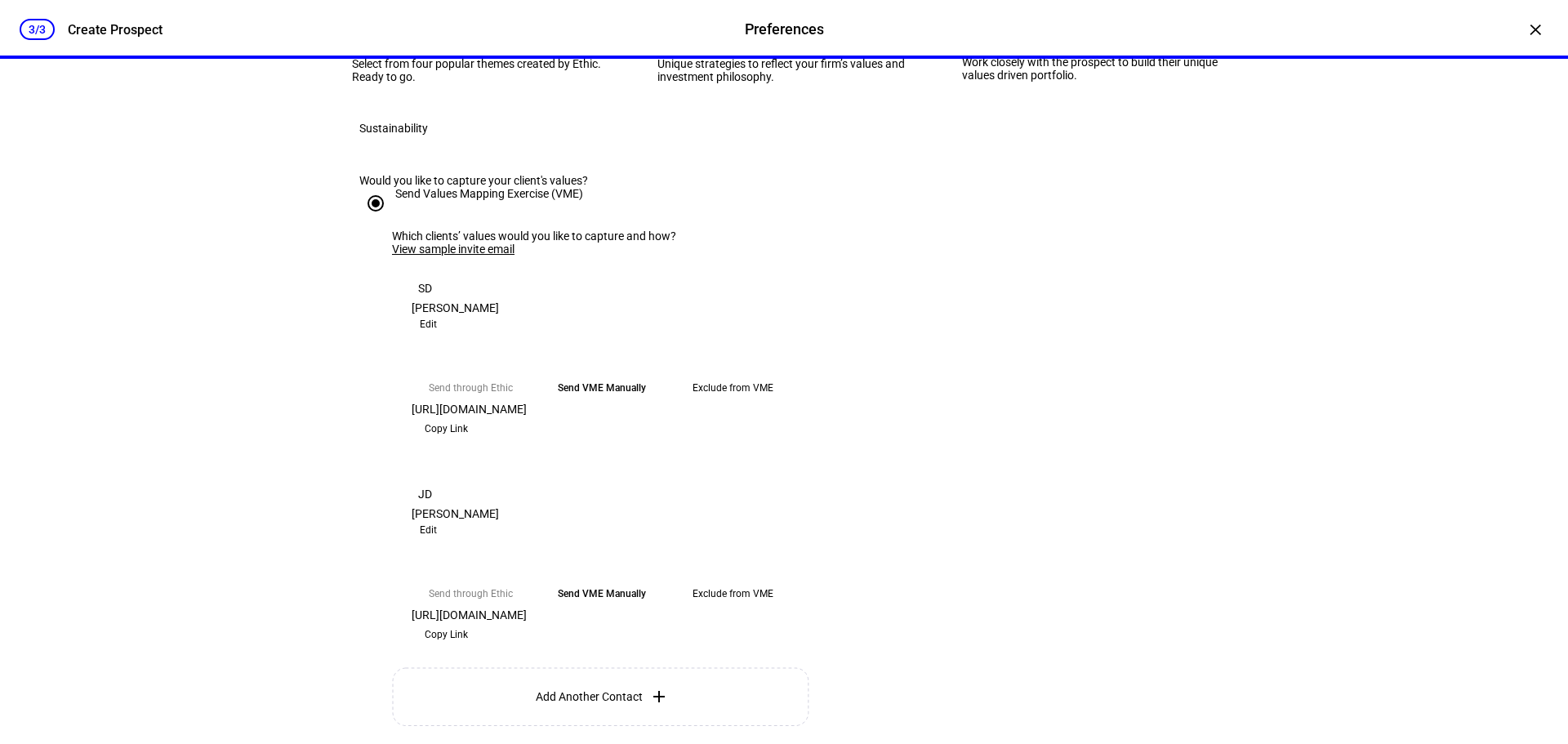
scroll to position [327, 0]
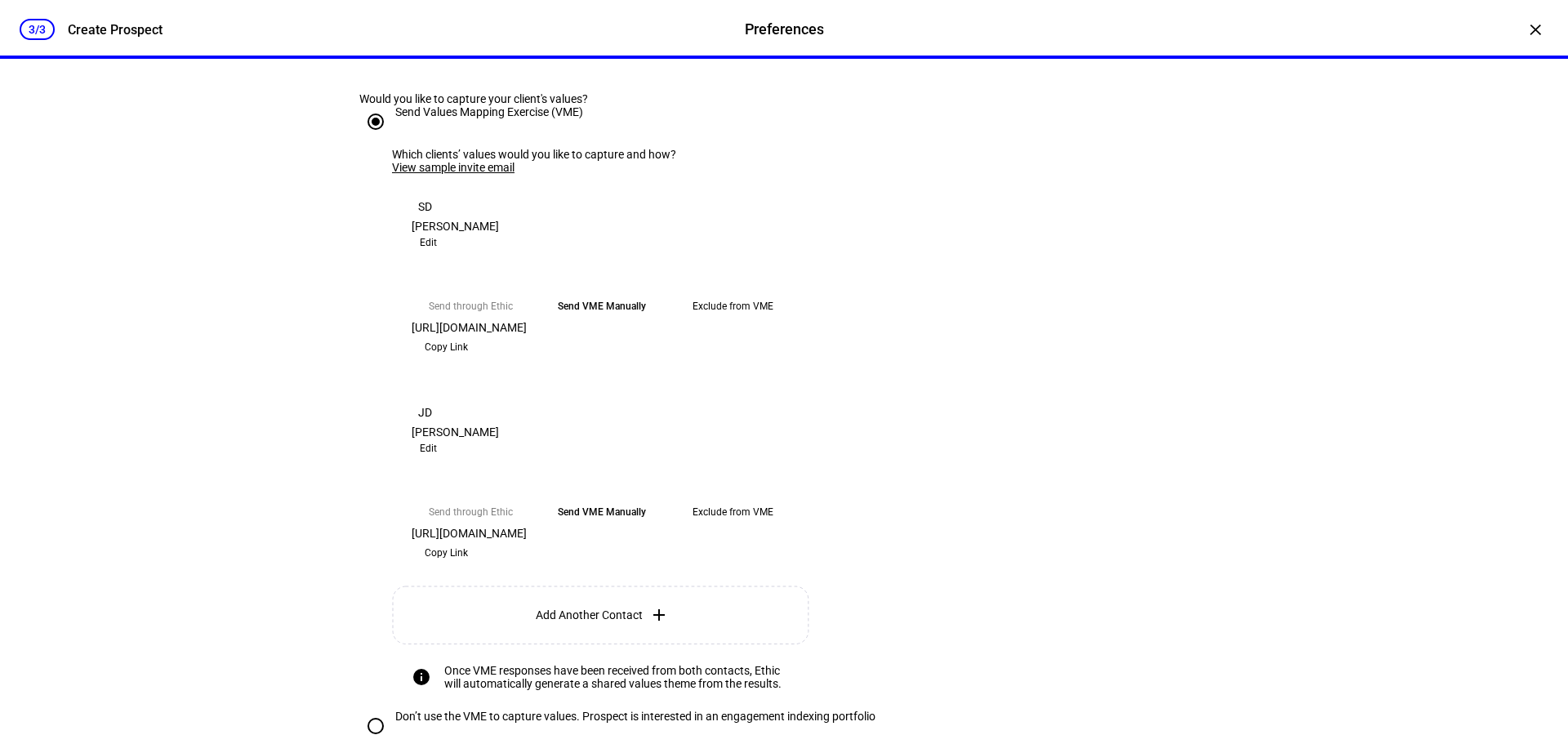
click at [468, 360] on span "Copy Link" at bounding box center [446, 347] width 44 height 26
